Goal: Check status: Check status

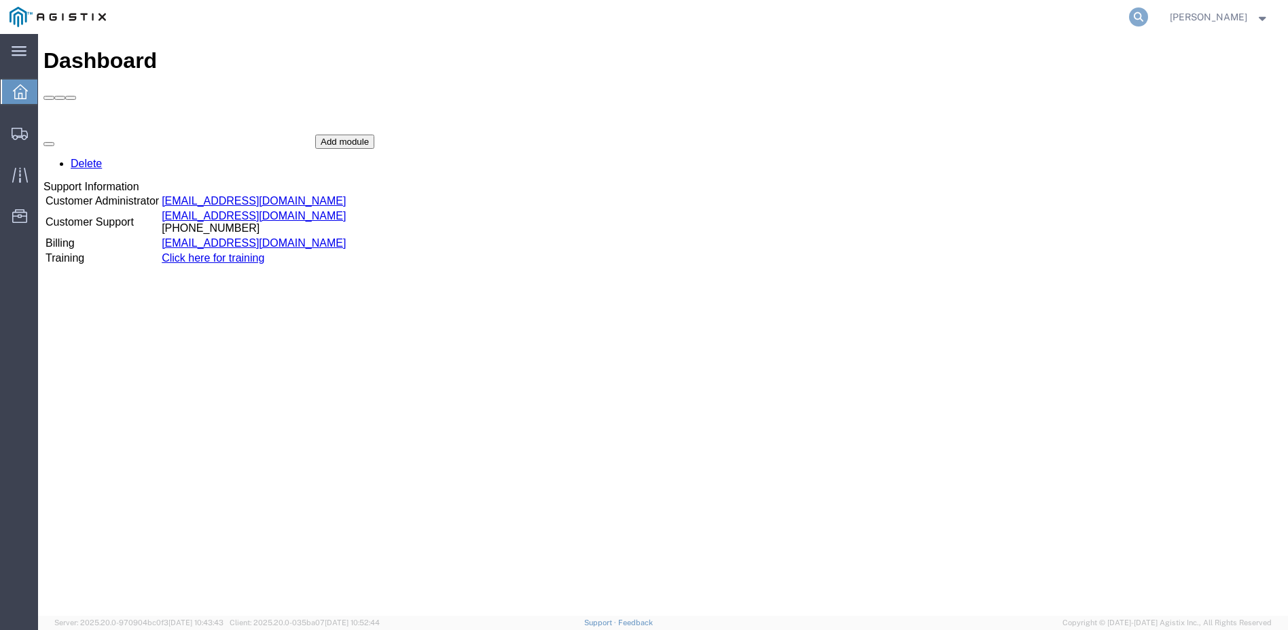
click at [1148, 17] on icon at bounding box center [1138, 16] width 19 height 19
click at [1148, 14] on icon at bounding box center [1138, 16] width 19 height 19
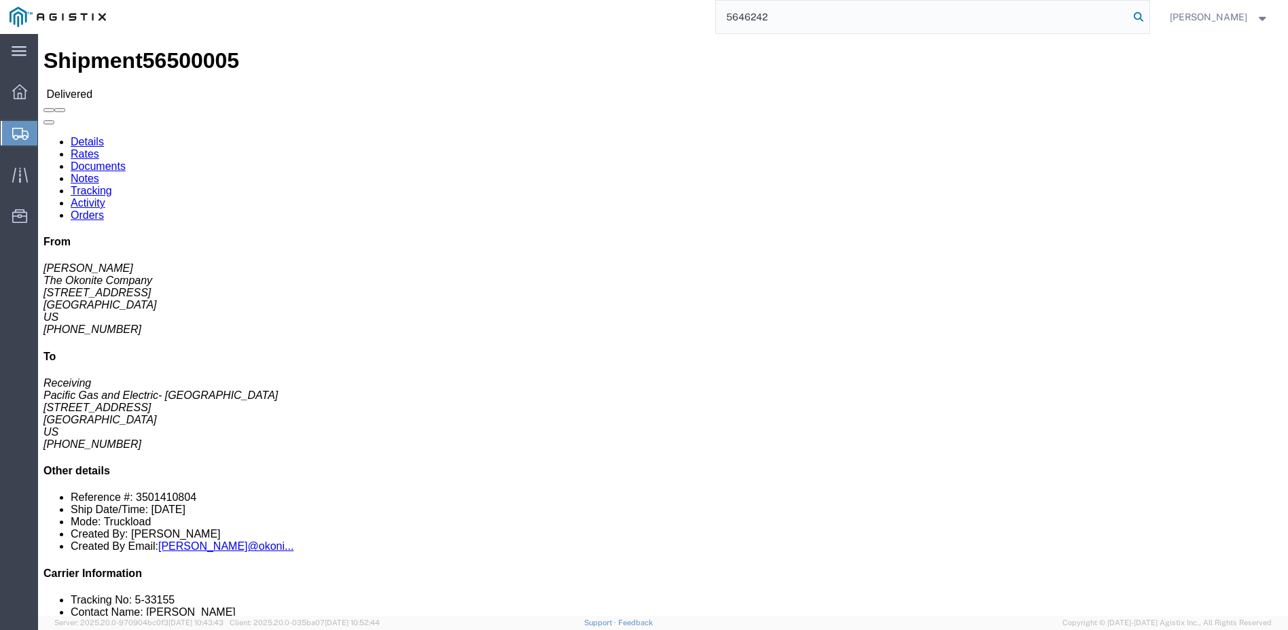
type input "5646242"
click at [1148, 16] on icon at bounding box center [1138, 16] width 19 height 19
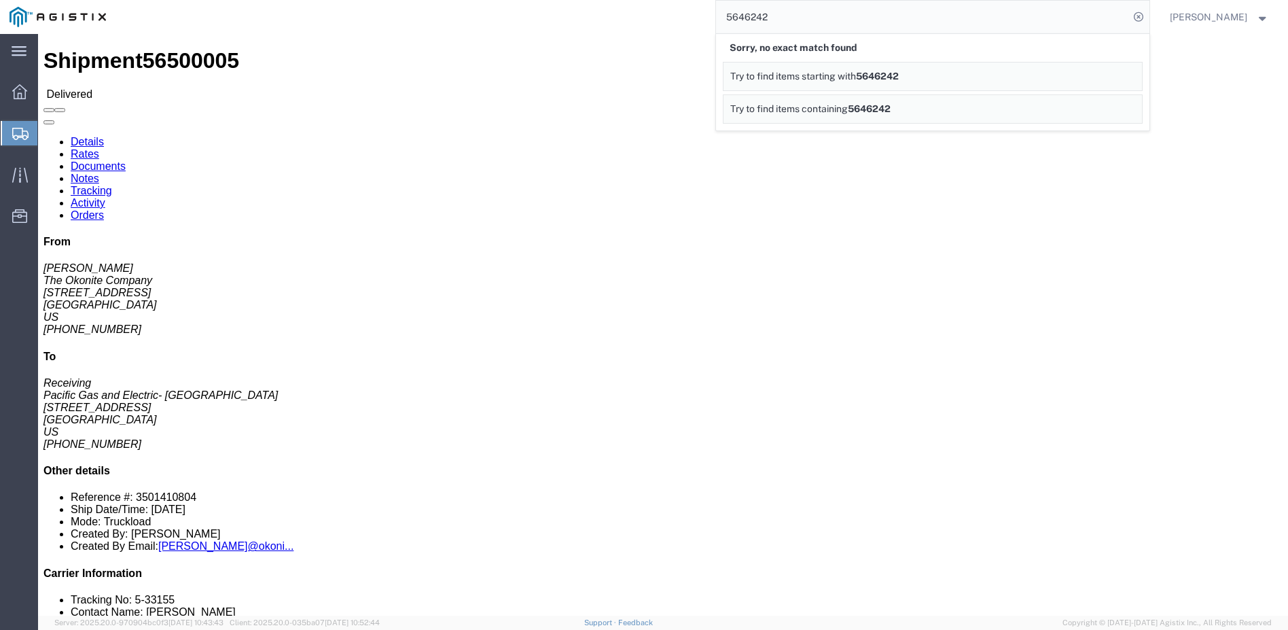
click at [1148, 16] on icon at bounding box center [1138, 16] width 19 height 19
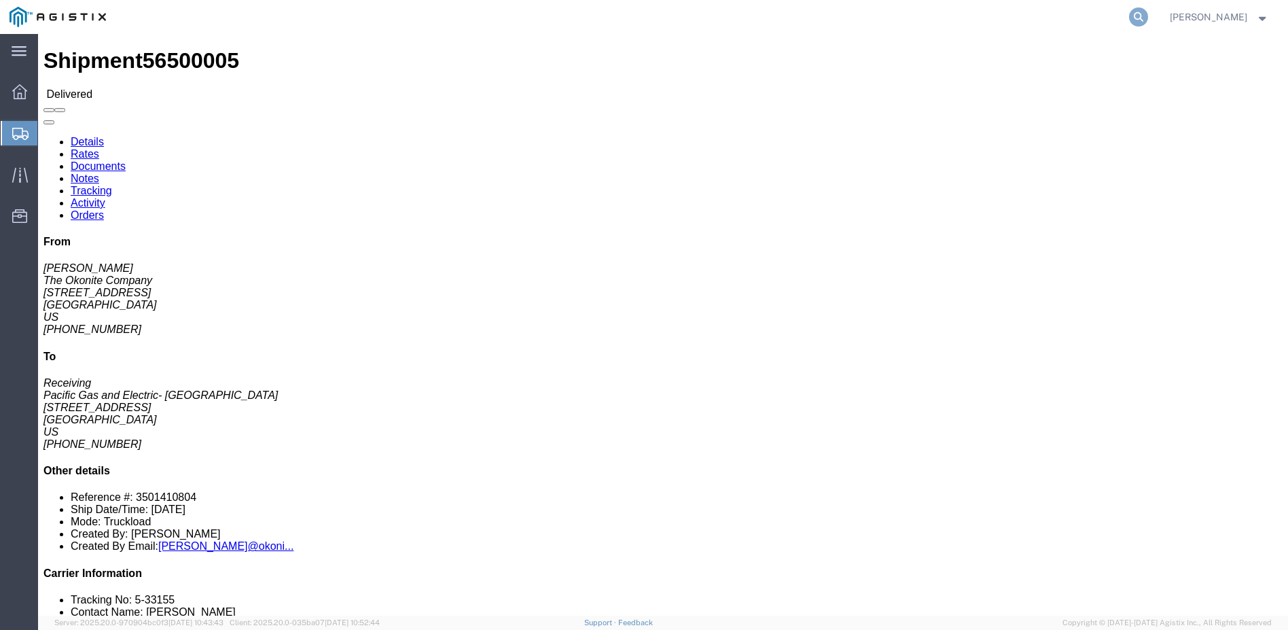
click at [1148, 15] on icon at bounding box center [1138, 16] width 19 height 19
click at [1148, 13] on icon at bounding box center [1138, 16] width 19 height 19
click at [1148, 15] on icon at bounding box center [1138, 16] width 19 height 19
click at [1148, 12] on icon at bounding box center [1138, 16] width 19 height 19
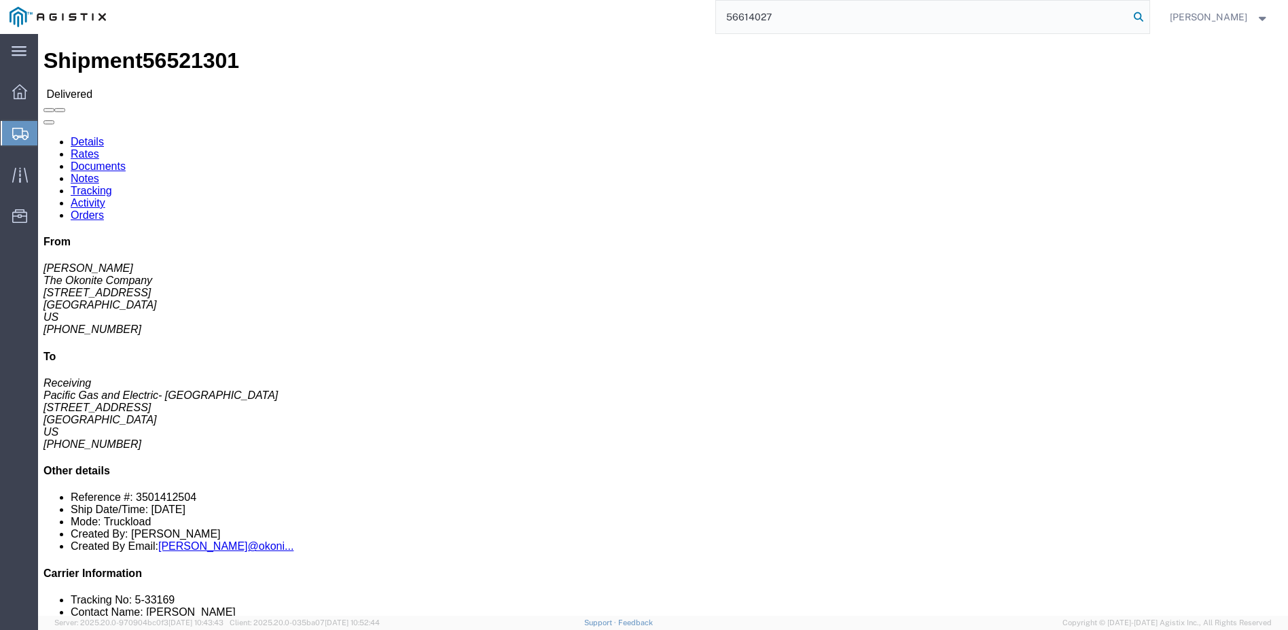
type input "56614027"
click at [1148, 13] on icon at bounding box center [1138, 16] width 19 height 19
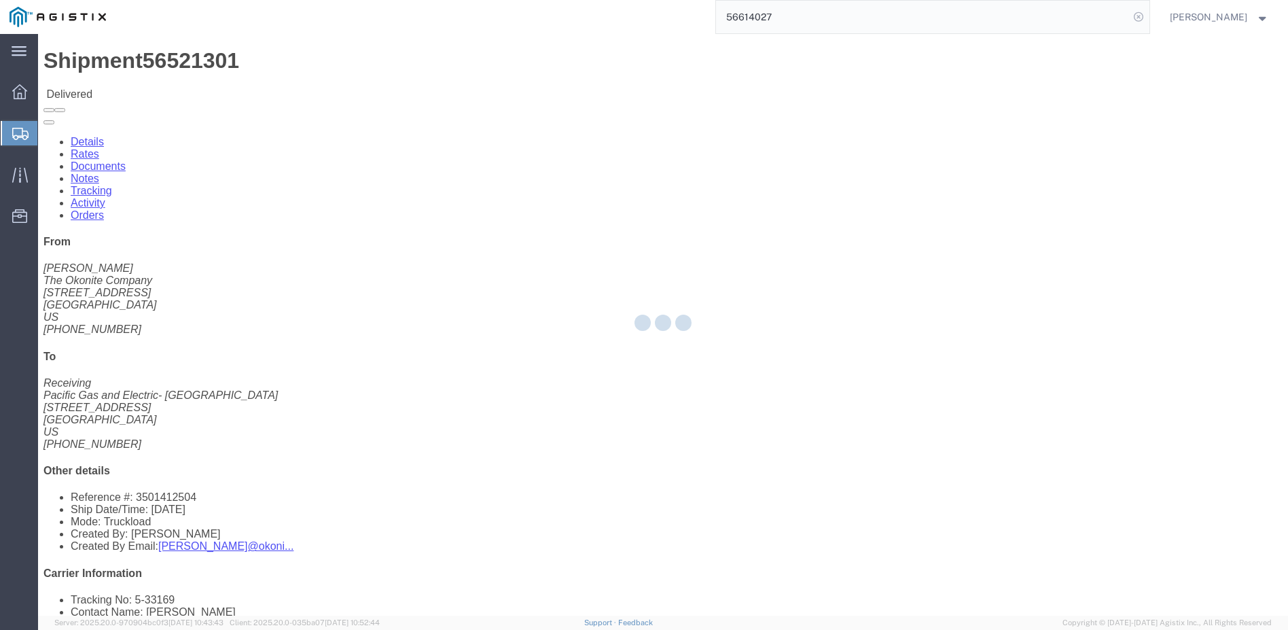
click at [1148, 14] on icon at bounding box center [1138, 16] width 19 height 19
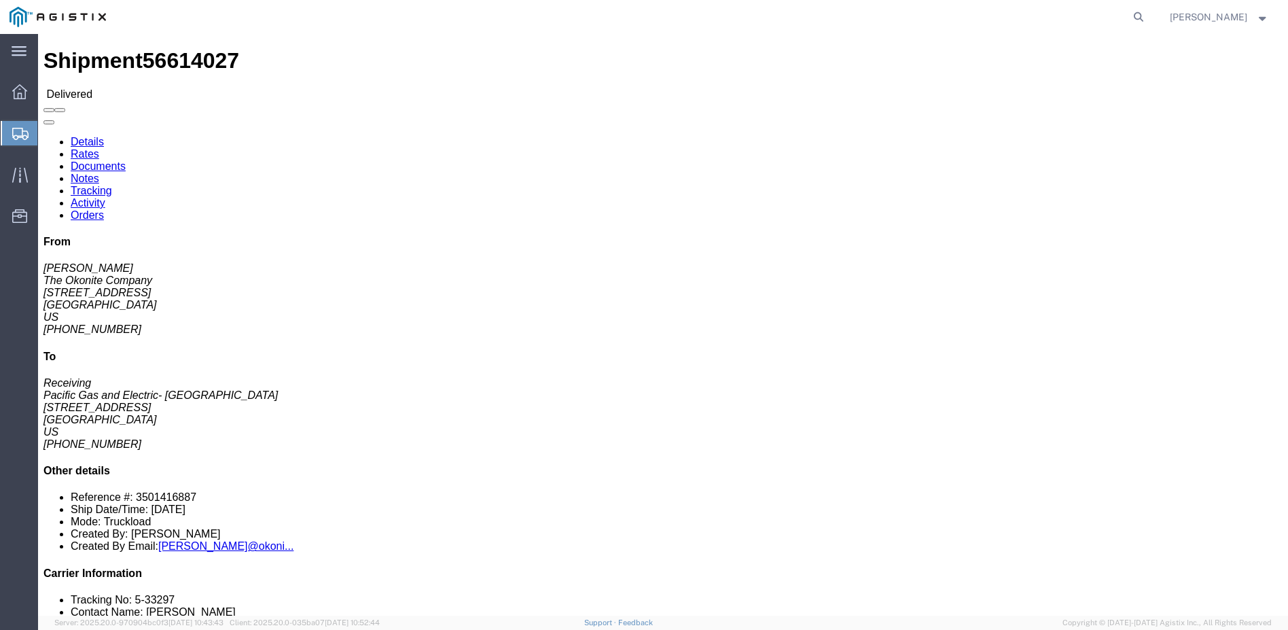
click at [1148, 14] on icon at bounding box center [1138, 16] width 19 height 19
click at [899, 14] on input "search" at bounding box center [922, 17] width 413 height 33
type input "56457853"
click at [1148, 16] on icon at bounding box center [1138, 16] width 19 height 19
